Goal: Information Seeking & Learning: Learn about a topic

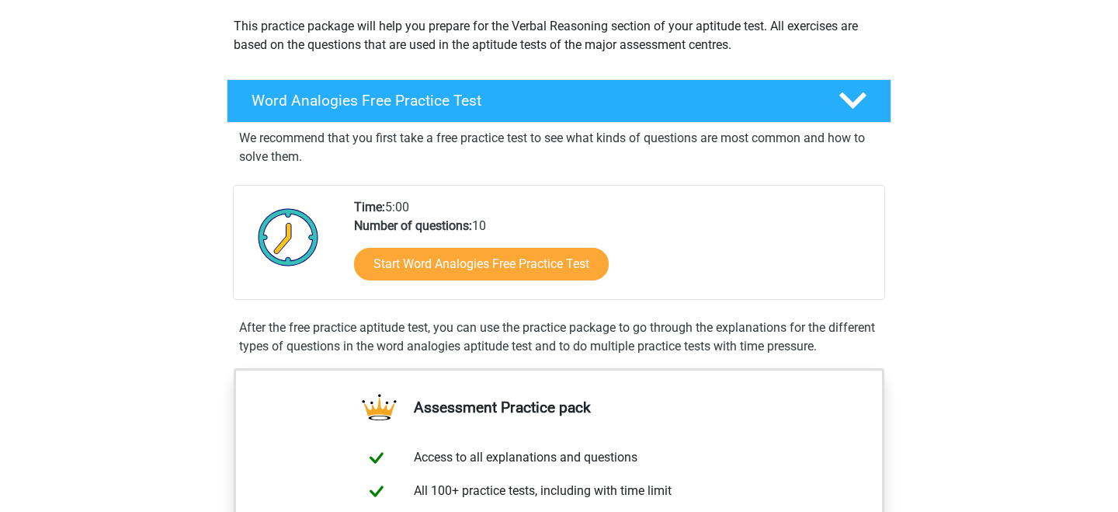
scroll to position [134, 0]
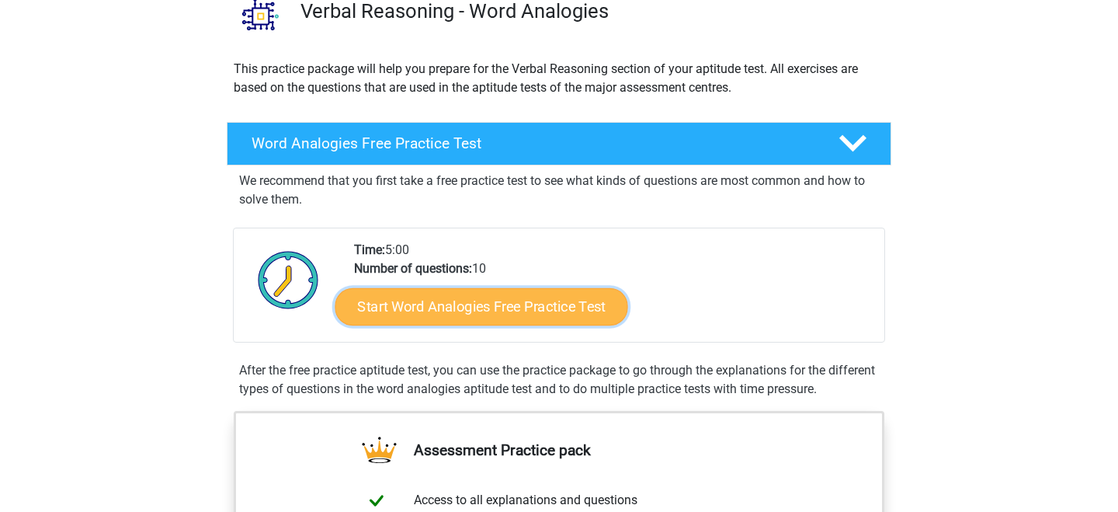
click at [510, 292] on link "Start Word Analogies Free Practice Test" at bounding box center [482, 305] width 293 height 37
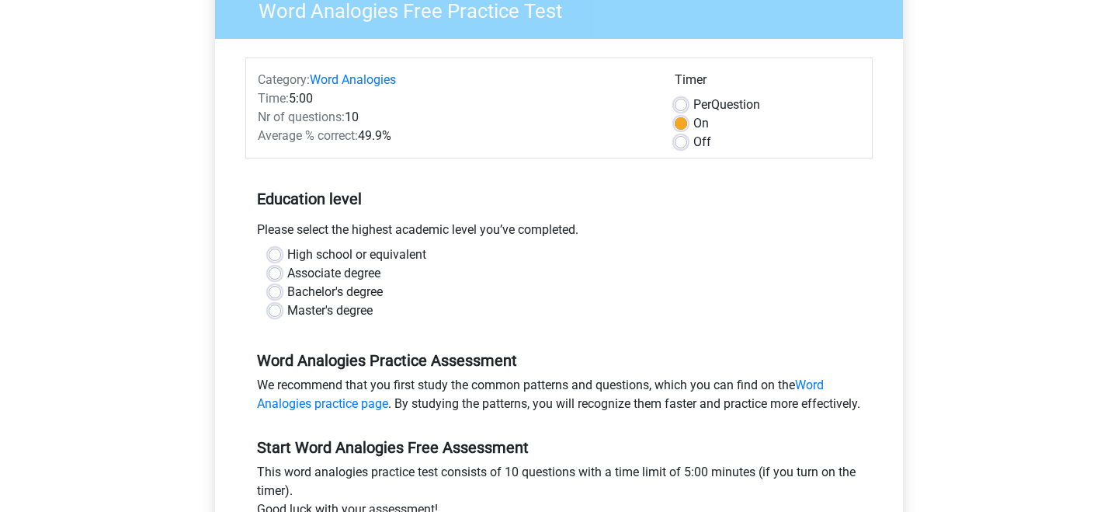
scroll to position [151, 0]
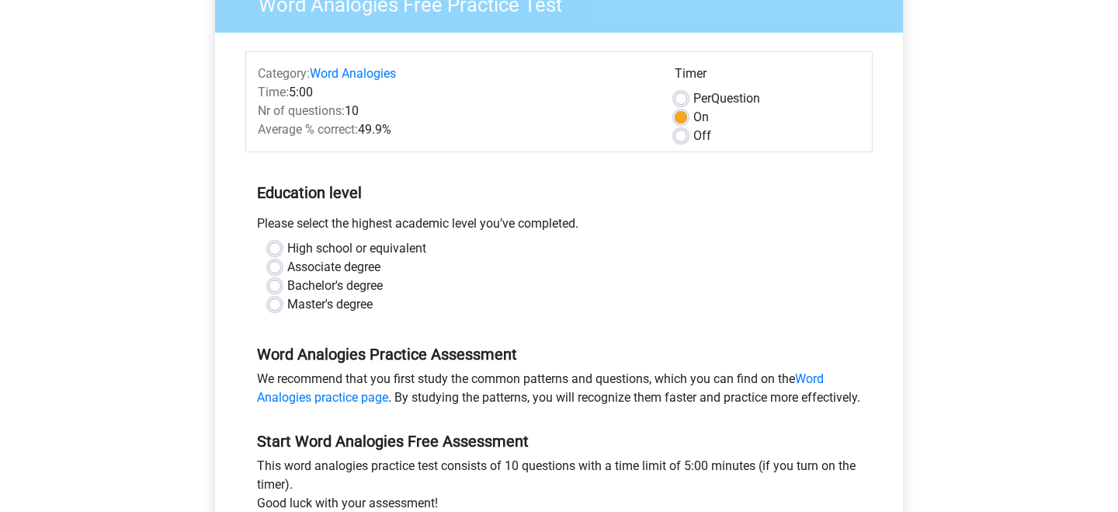
click at [287, 289] on label "Bachelor's degree" at bounding box center [335, 286] width 96 height 19
click at [274, 289] on input "Bachelor's degree" at bounding box center [275, 285] width 12 height 16
radio input "true"
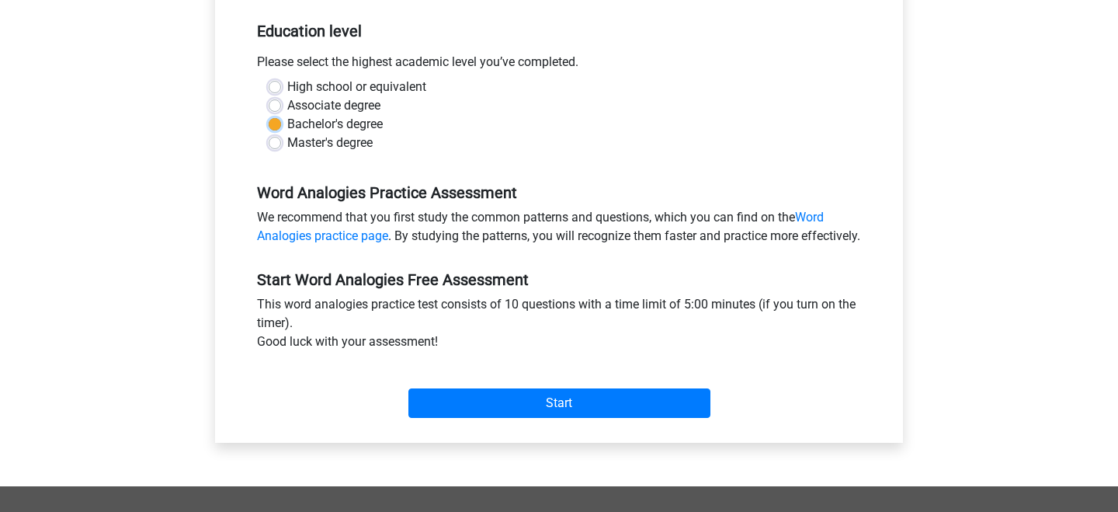
scroll to position [314, 0]
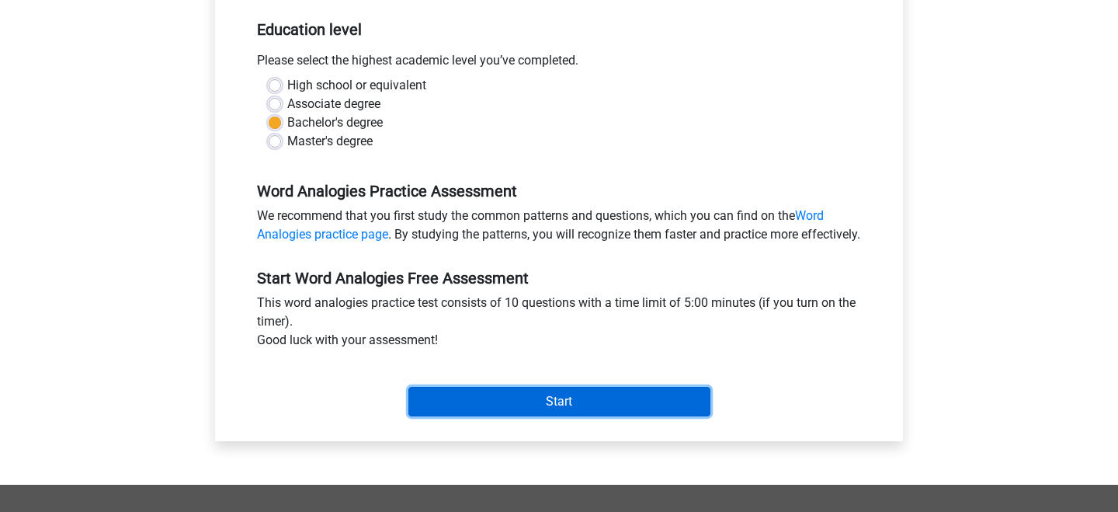
click at [496, 416] on input "Start" at bounding box center [560, 402] width 302 height 30
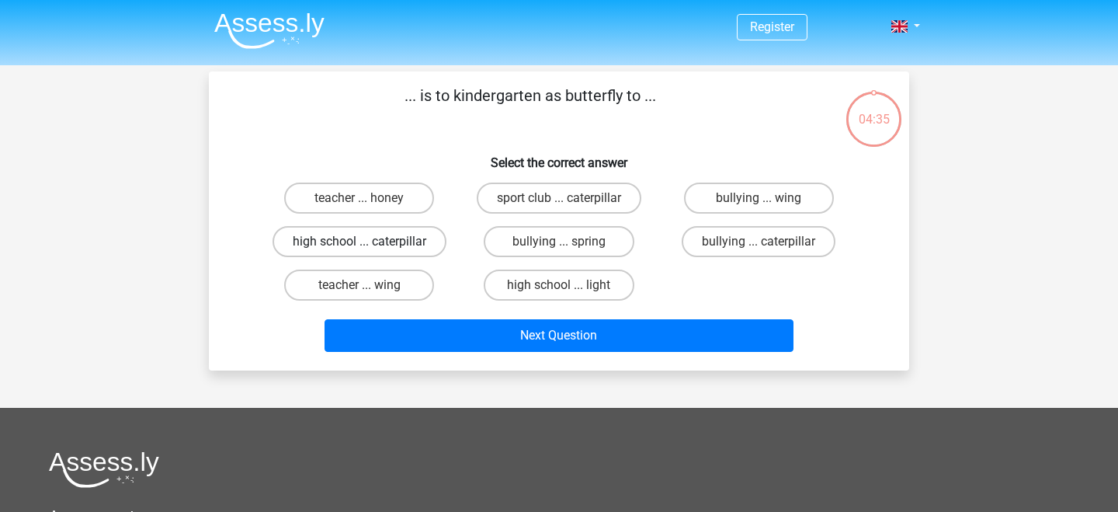
click at [409, 247] on label "high school ... caterpillar" at bounding box center [360, 241] width 174 height 31
click at [370, 247] on input "high school ... caterpillar" at bounding box center [365, 247] width 10 height 10
radio input "true"
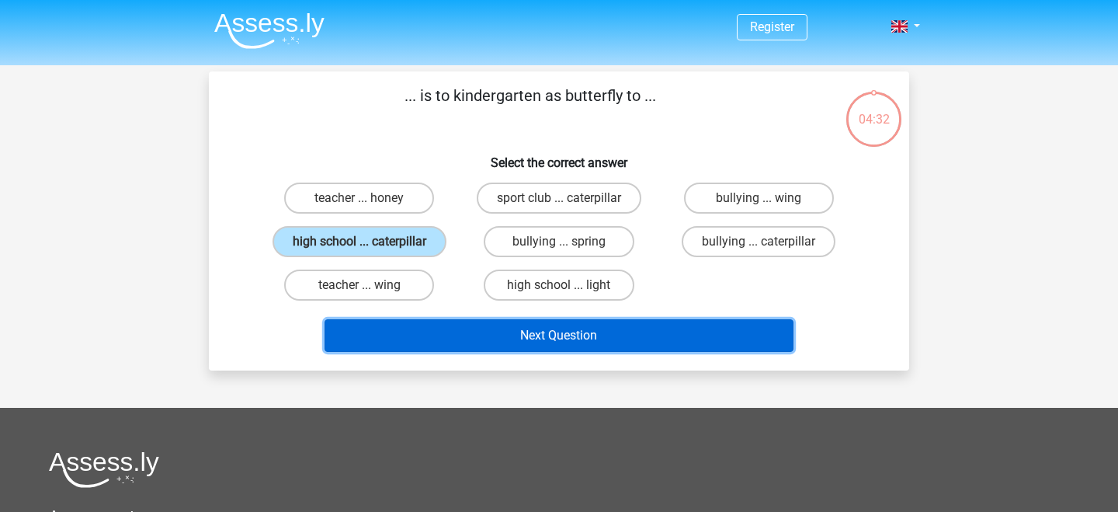
click at [537, 340] on button "Next Question" at bounding box center [560, 335] width 470 height 33
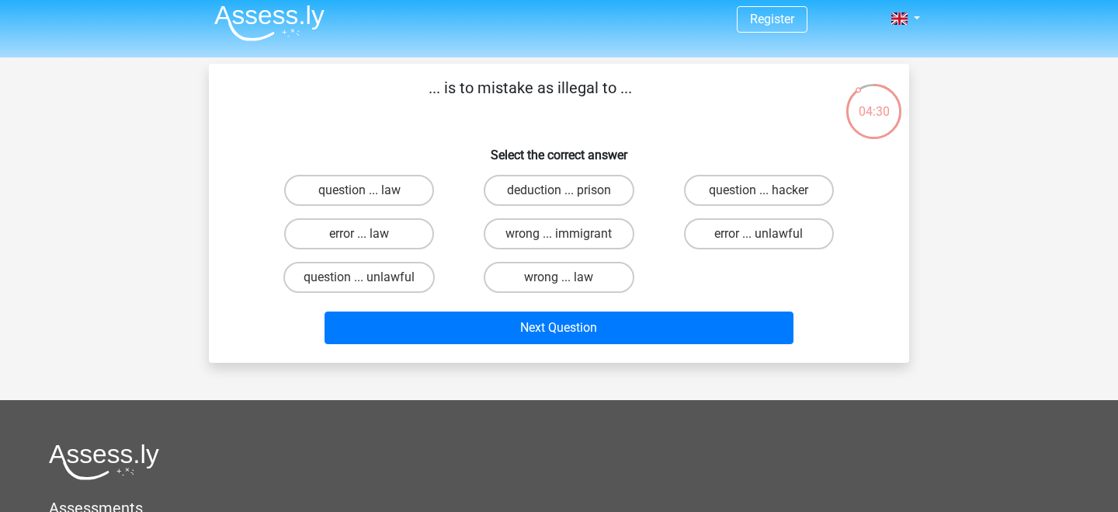
scroll to position [4, 0]
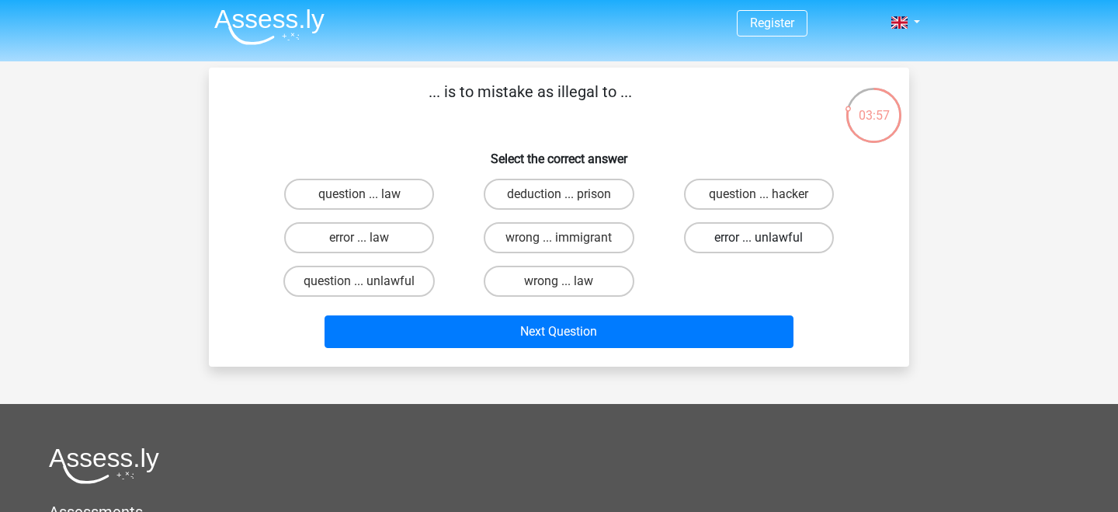
click at [750, 245] on label "error ... unlawful" at bounding box center [759, 237] width 150 height 31
click at [759, 245] on input "error ... unlawful" at bounding box center [764, 243] width 10 height 10
radio input "true"
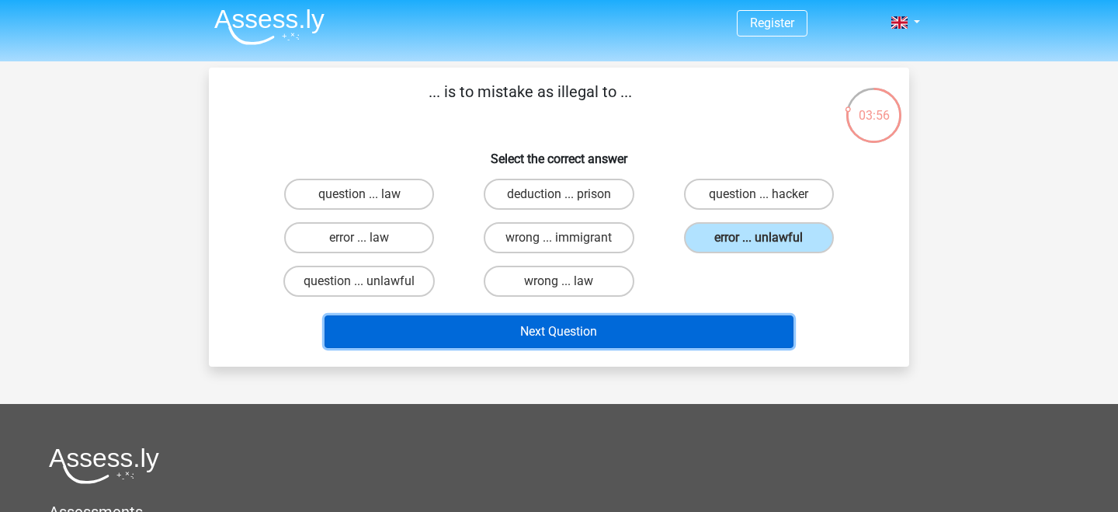
click at [659, 346] on button "Next Question" at bounding box center [560, 331] width 470 height 33
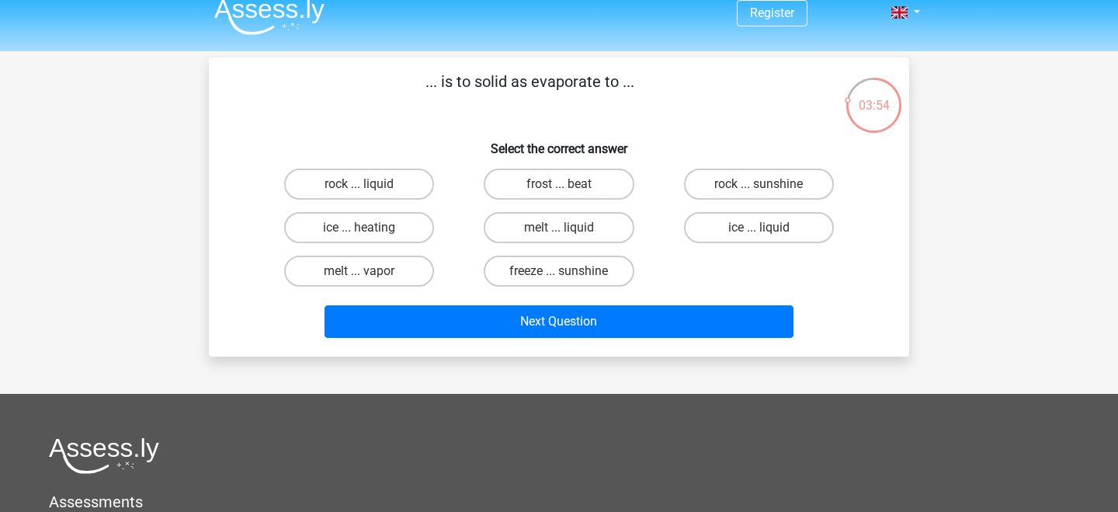
scroll to position [13, 0]
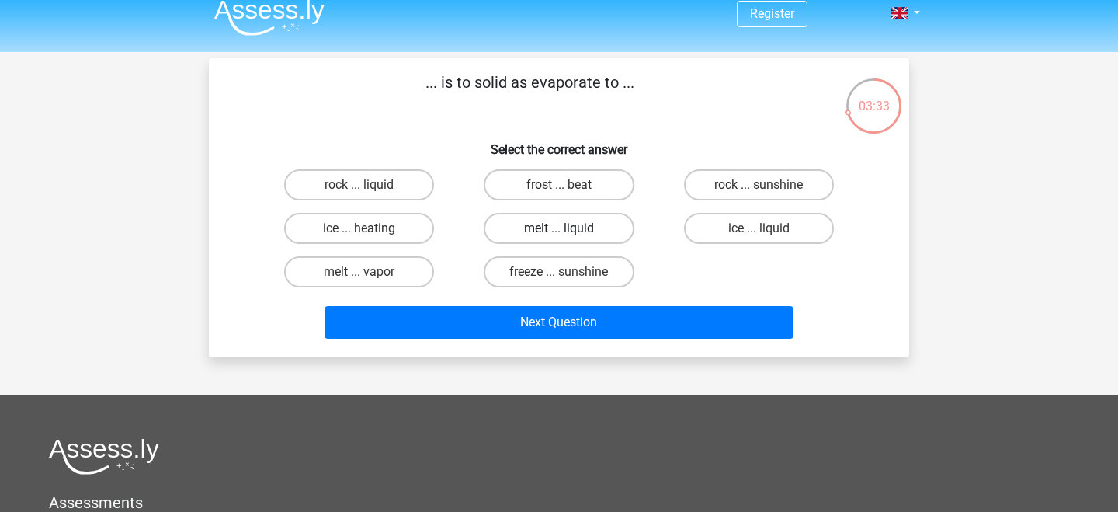
click at [607, 221] on label "melt ... liquid" at bounding box center [559, 228] width 150 height 31
click at [569, 228] on input "melt ... liquid" at bounding box center [564, 233] width 10 height 10
radio input "true"
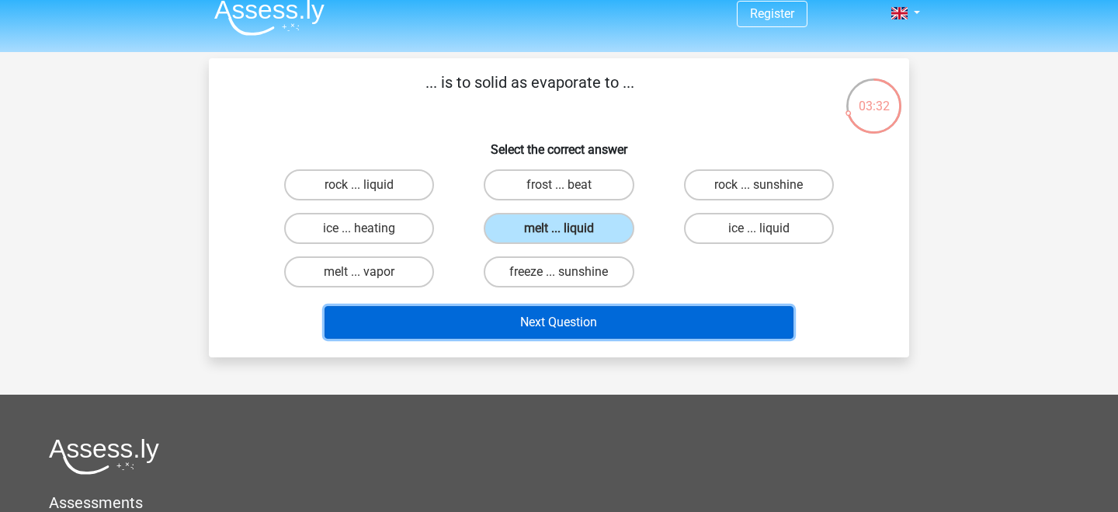
click at [642, 313] on button "Next Question" at bounding box center [560, 322] width 470 height 33
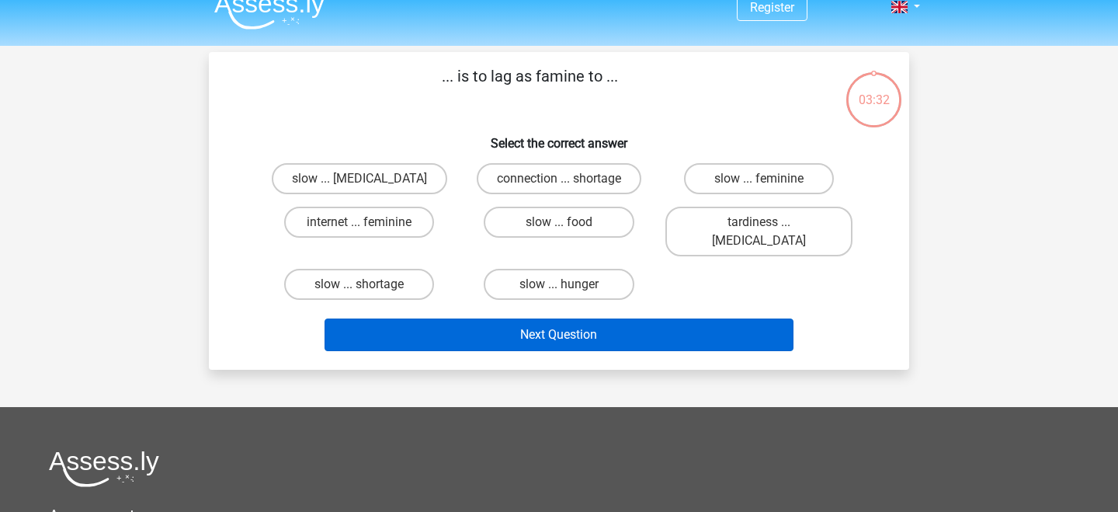
scroll to position [0, 0]
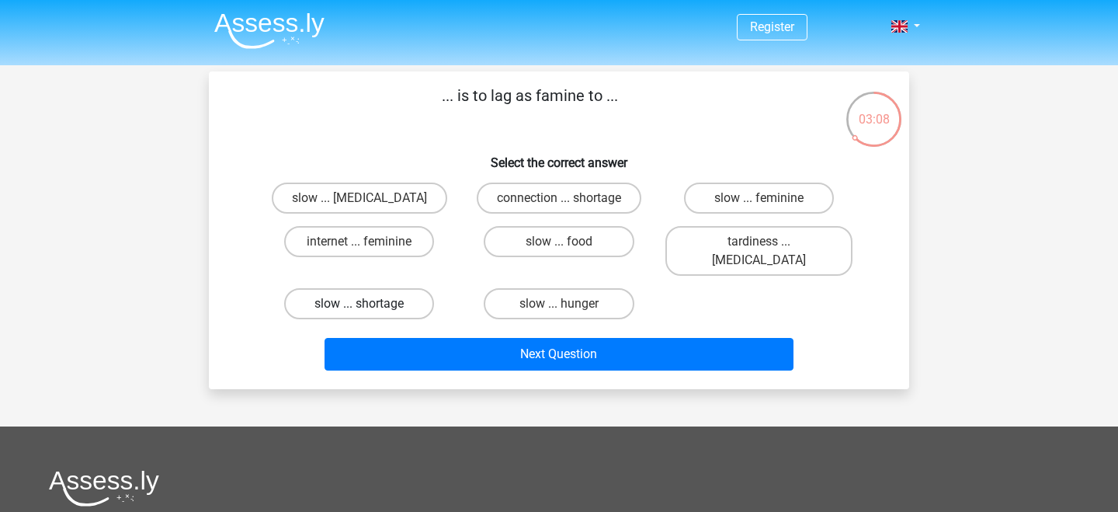
click at [419, 289] on label "slow ... shortage" at bounding box center [359, 303] width 150 height 31
click at [370, 304] on input "slow ... shortage" at bounding box center [365, 309] width 10 height 10
radio input "true"
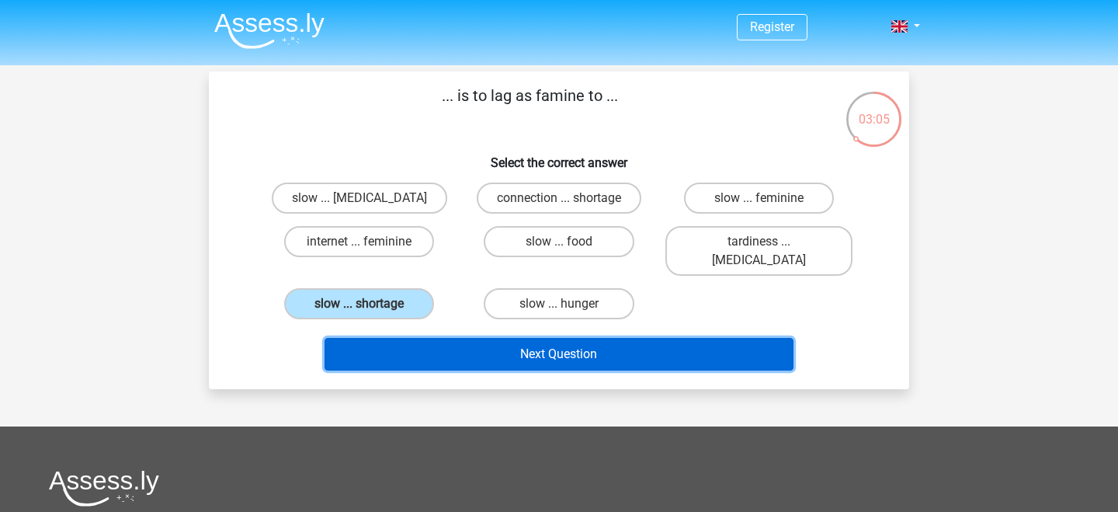
click at [556, 339] on button "Next Question" at bounding box center [560, 354] width 470 height 33
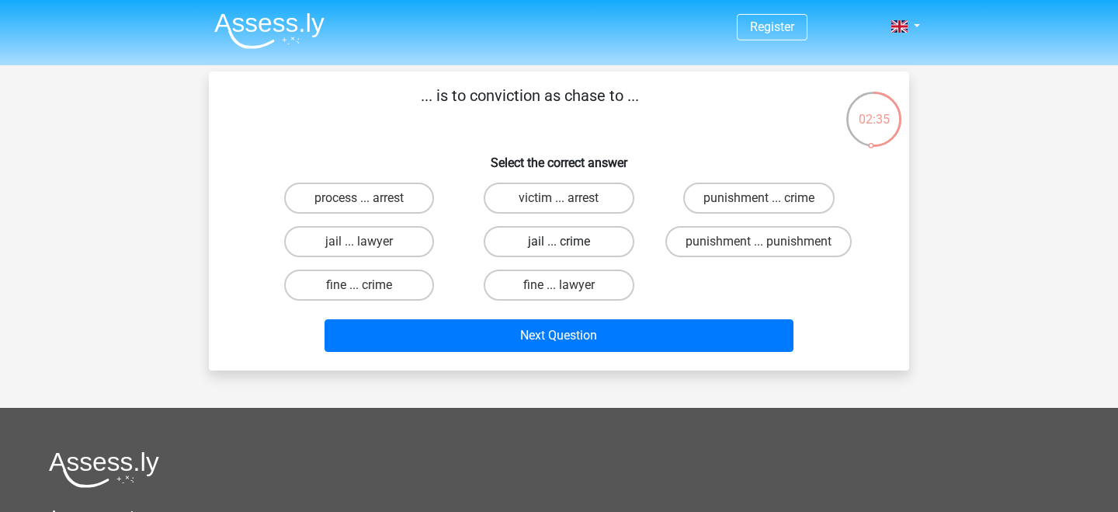
click at [515, 252] on label "jail ... crime" at bounding box center [559, 241] width 150 height 31
click at [559, 252] on input "jail ... crime" at bounding box center [564, 247] width 10 height 10
radio input "true"
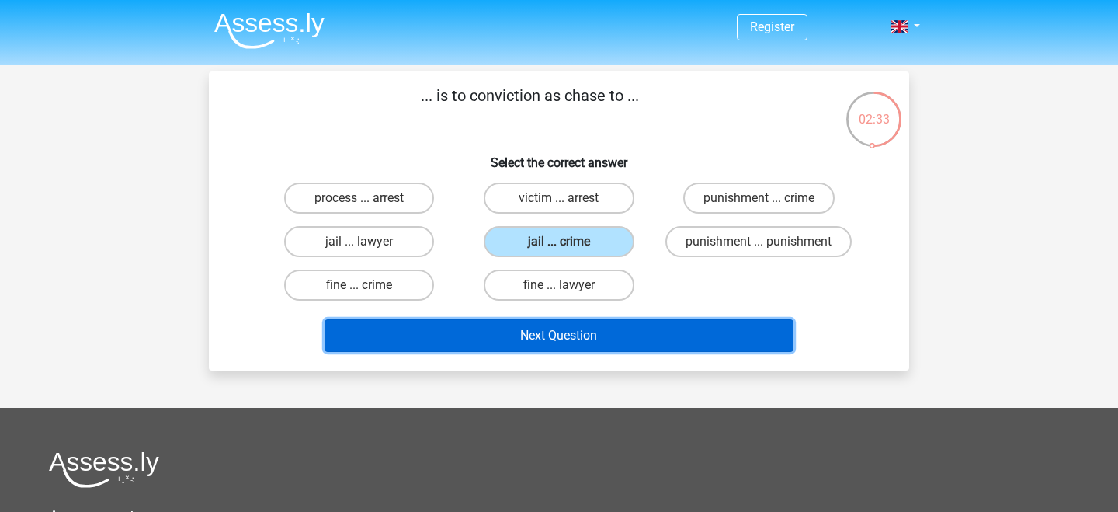
click at [562, 340] on button "Next Question" at bounding box center [560, 335] width 470 height 33
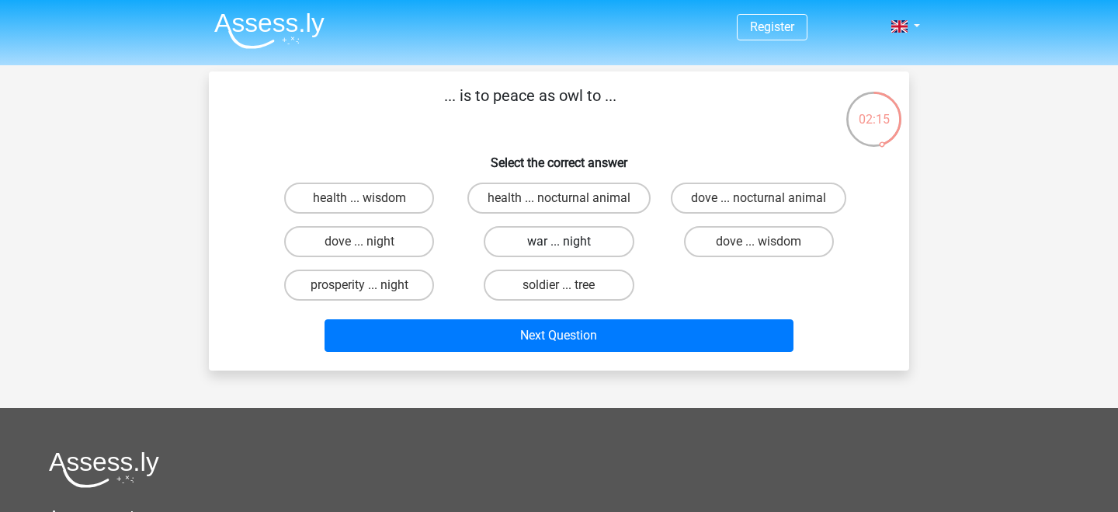
click at [597, 249] on label "war ... night" at bounding box center [559, 241] width 150 height 31
click at [569, 249] on input "war ... night" at bounding box center [564, 247] width 10 height 10
radio input "true"
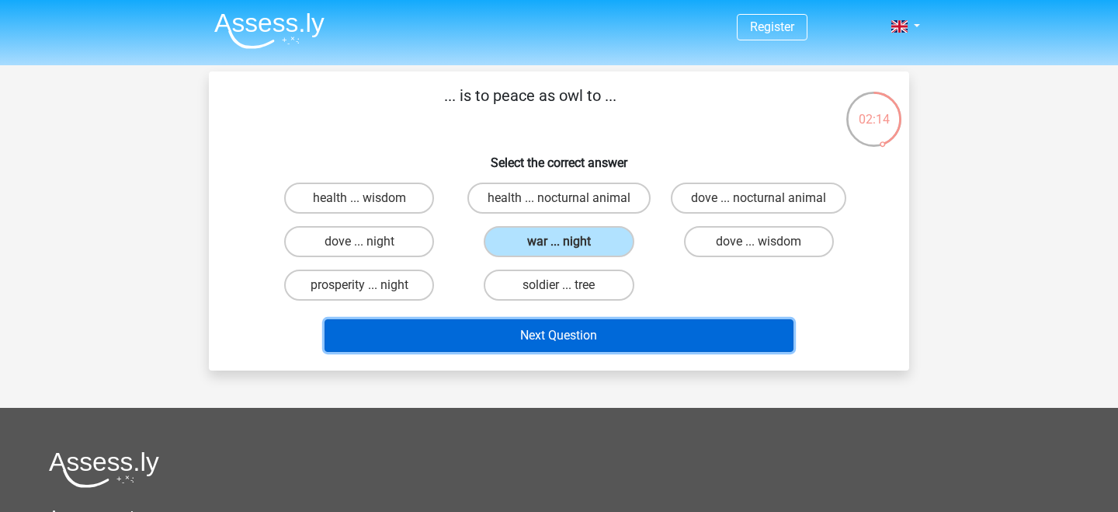
click at [623, 334] on button "Next Question" at bounding box center [560, 335] width 470 height 33
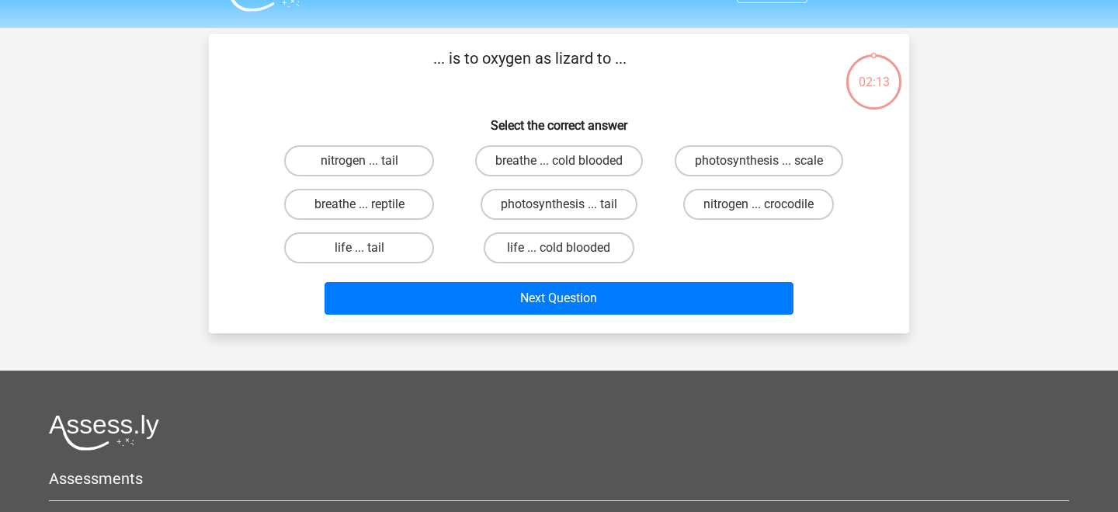
scroll to position [71, 0]
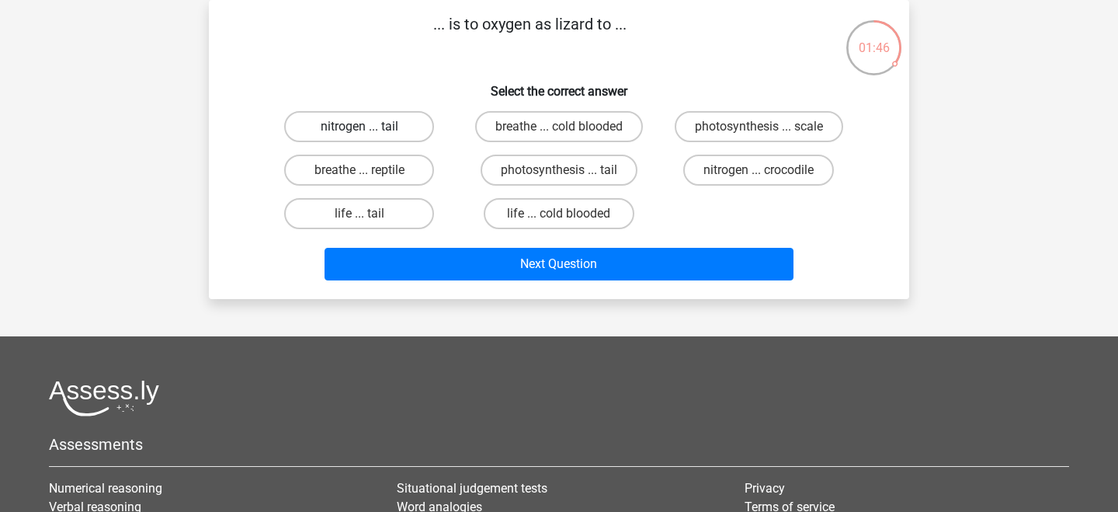
click at [408, 133] on label "nitrogen ... tail" at bounding box center [359, 126] width 150 height 31
click at [370, 133] on input "nitrogen ... tail" at bounding box center [365, 132] width 10 height 10
radio input "true"
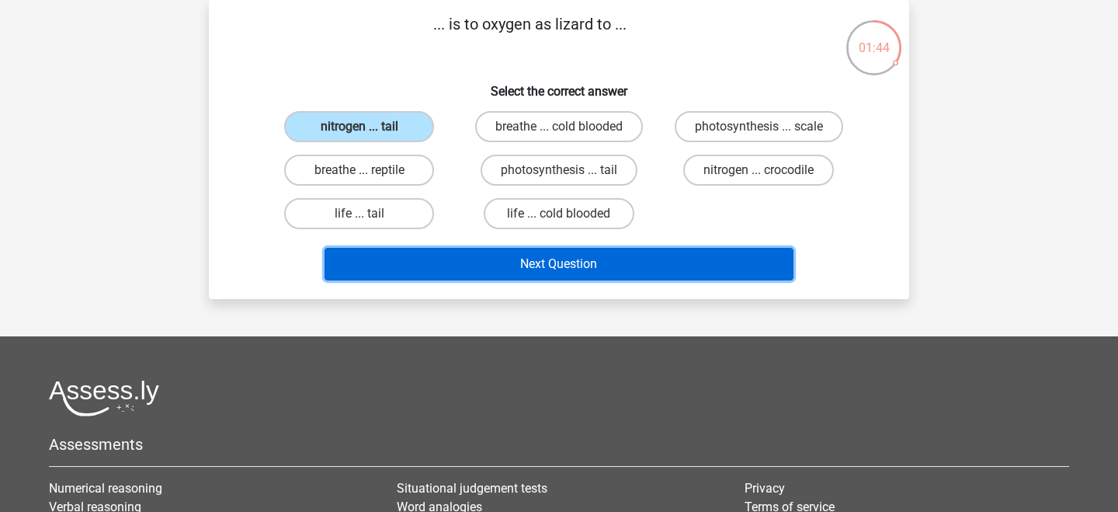
click at [489, 261] on button "Next Question" at bounding box center [560, 264] width 470 height 33
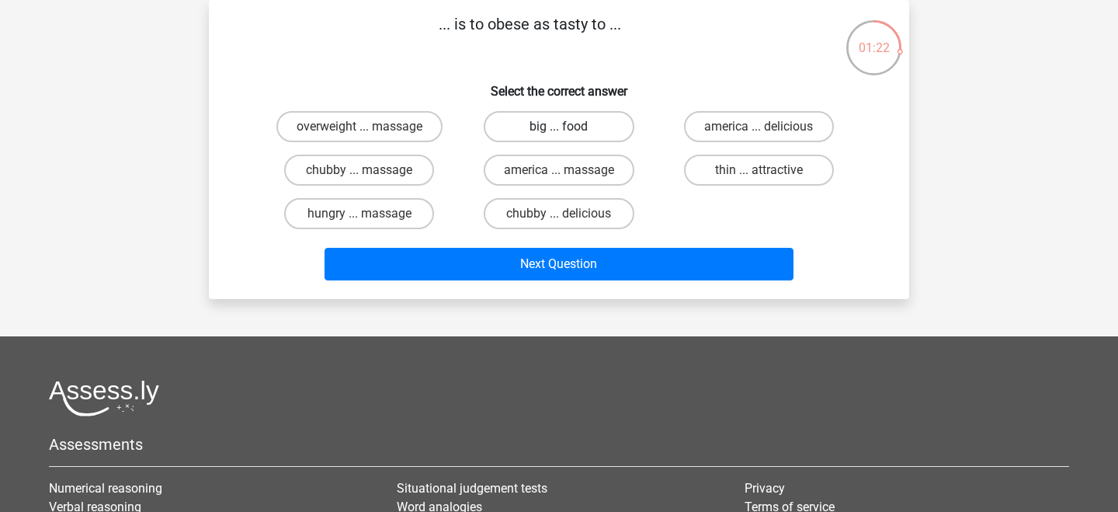
click at [604, 130] on label "big ... food" at bounding box center [559, 126] width 150 height 31
click at [569, 130] on input "big ... food" at bounding box center [564, 132] width 10 height 10
radio input "true"
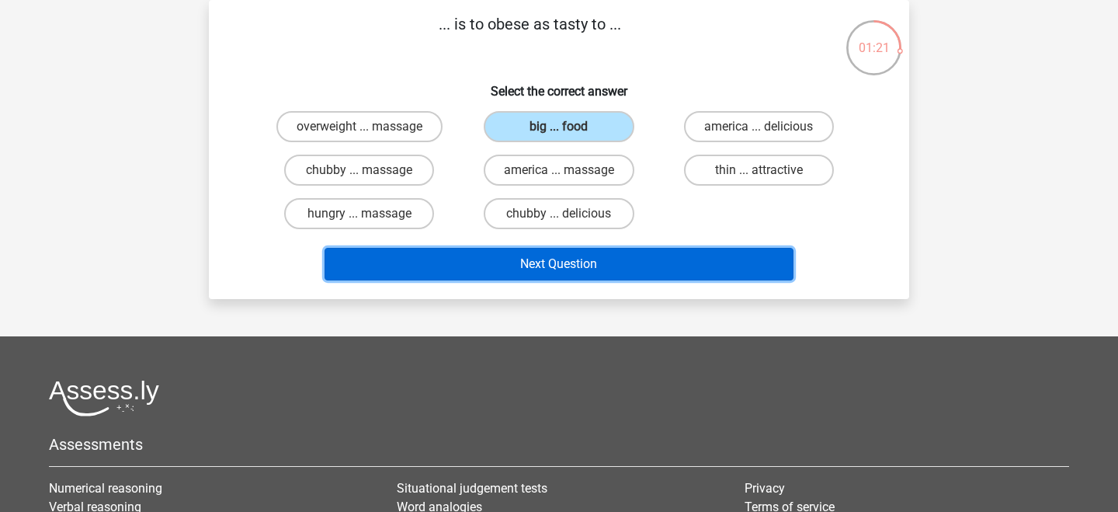
click at [627, 262] on button "Next Question" at bounding box center [560, 264] width 470 height 33
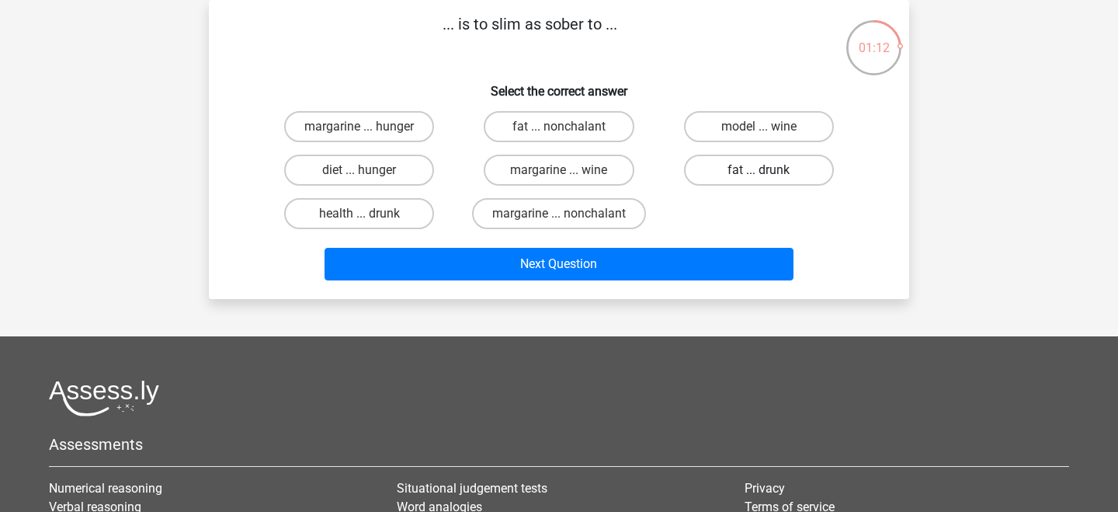
click at [798, 172] on label "fat ... drunk" at bounding box center [759, 170] width 150 height 31
click at [769, 172] on input "fat ... drunk" at bounding box center [764, 175] width 10 height 10
radio input "true"
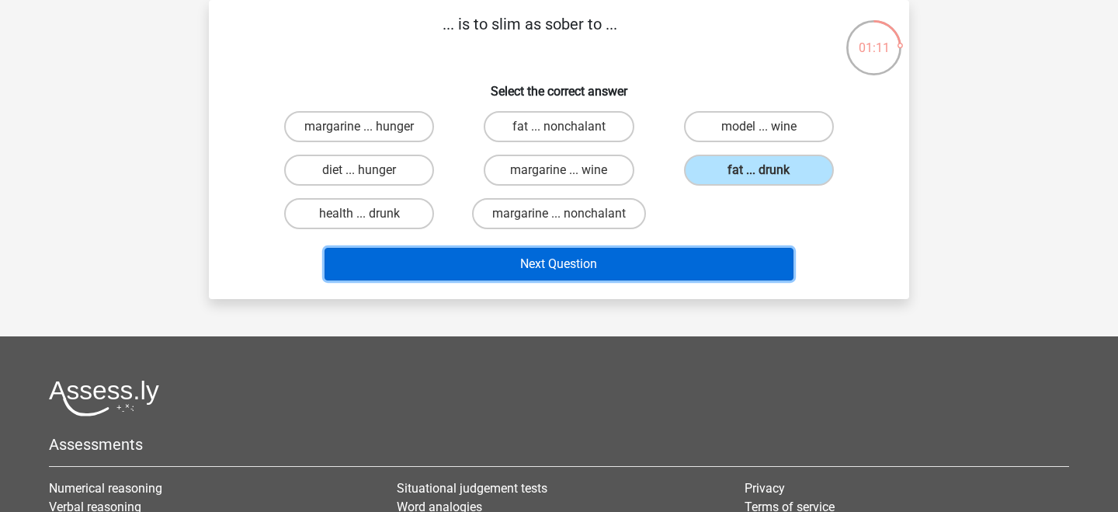
click at [657, 255] on button "Next Question" at bounding box center [560, 264] width 470 height 33
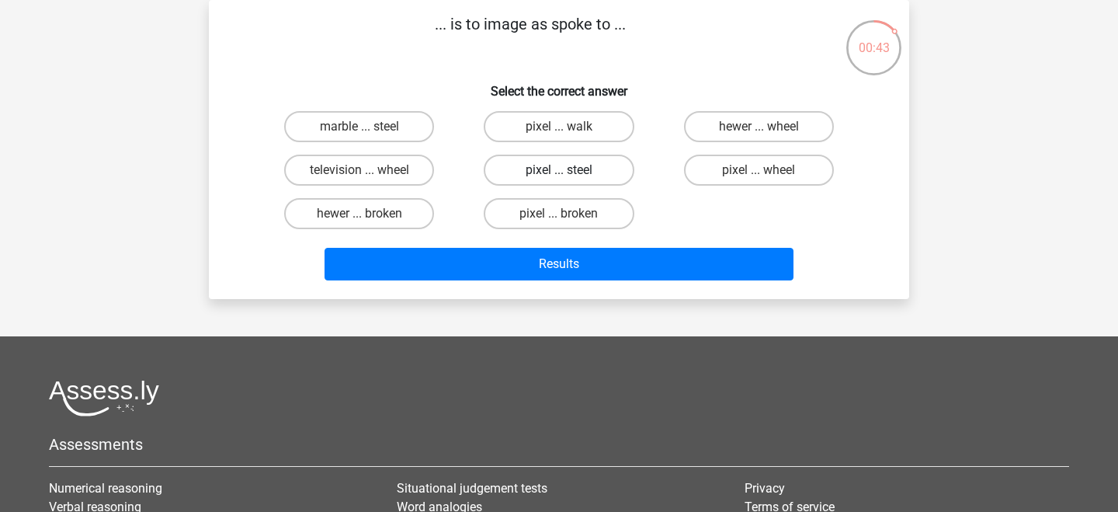
click at [609, 168] on label "pixel ... steel" at bounding box center [559, 170] width 150 height 31
click at [569, 170] on input "pixel ... steel" at bounding box center [564, 175] width 10 height 10
radio input "true"
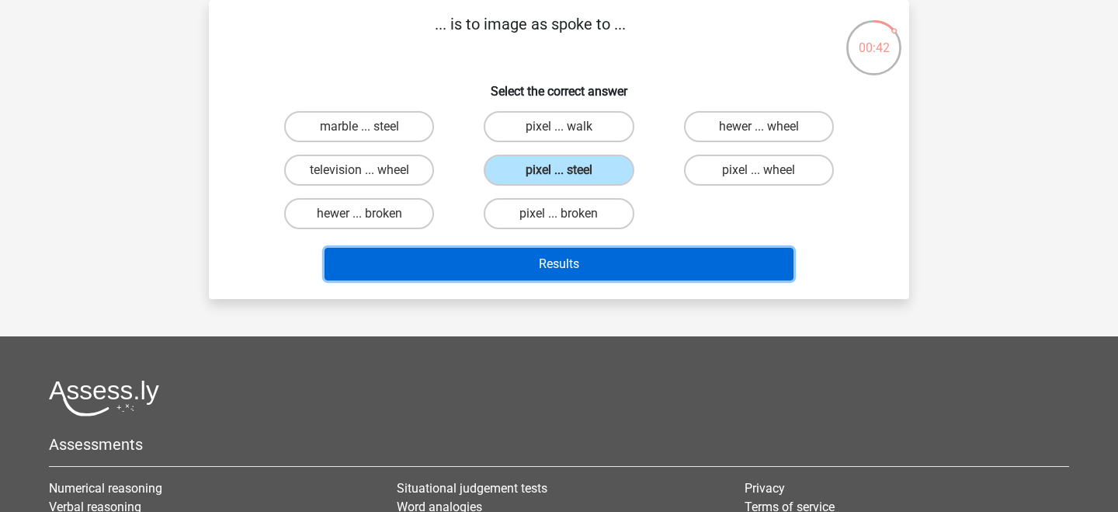
click at [629, 259] on button "Results" at bounding box center [560, 264] width 470 height 33
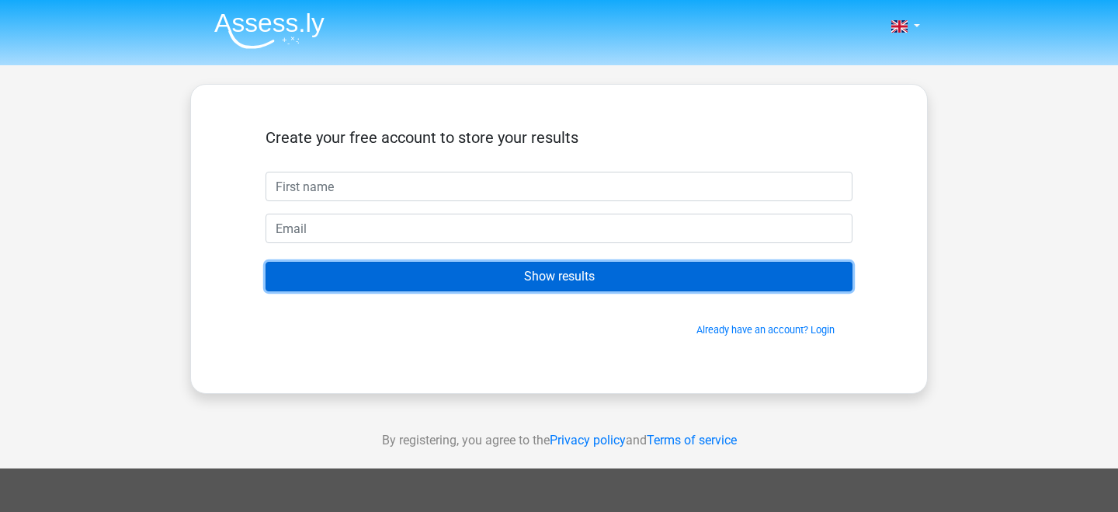
click at [557, 278] on input "Show results" at bounding box center [559, 277] width 587 height 30
